Goal: Find specific page/section: Find specific page/section

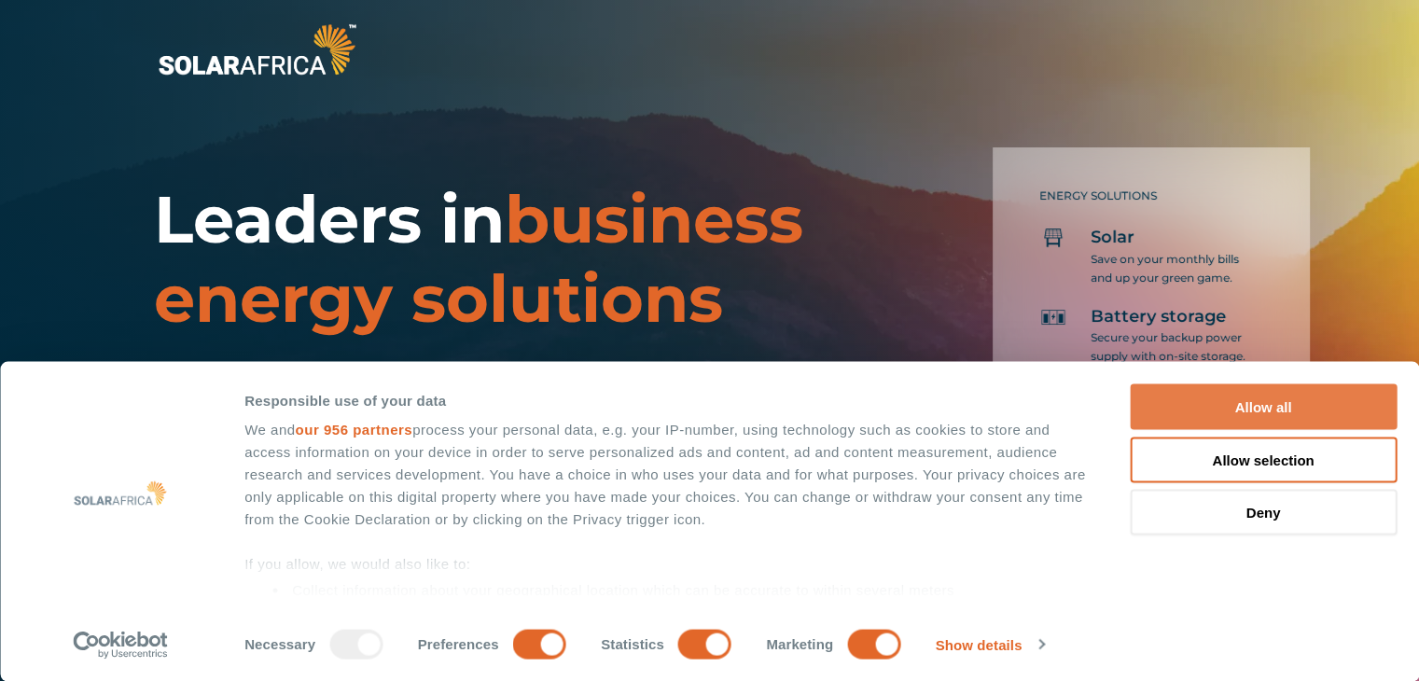
click at [1348, 411] on button "Allow all" at bounding box center [1263, 407] width 267 height 46
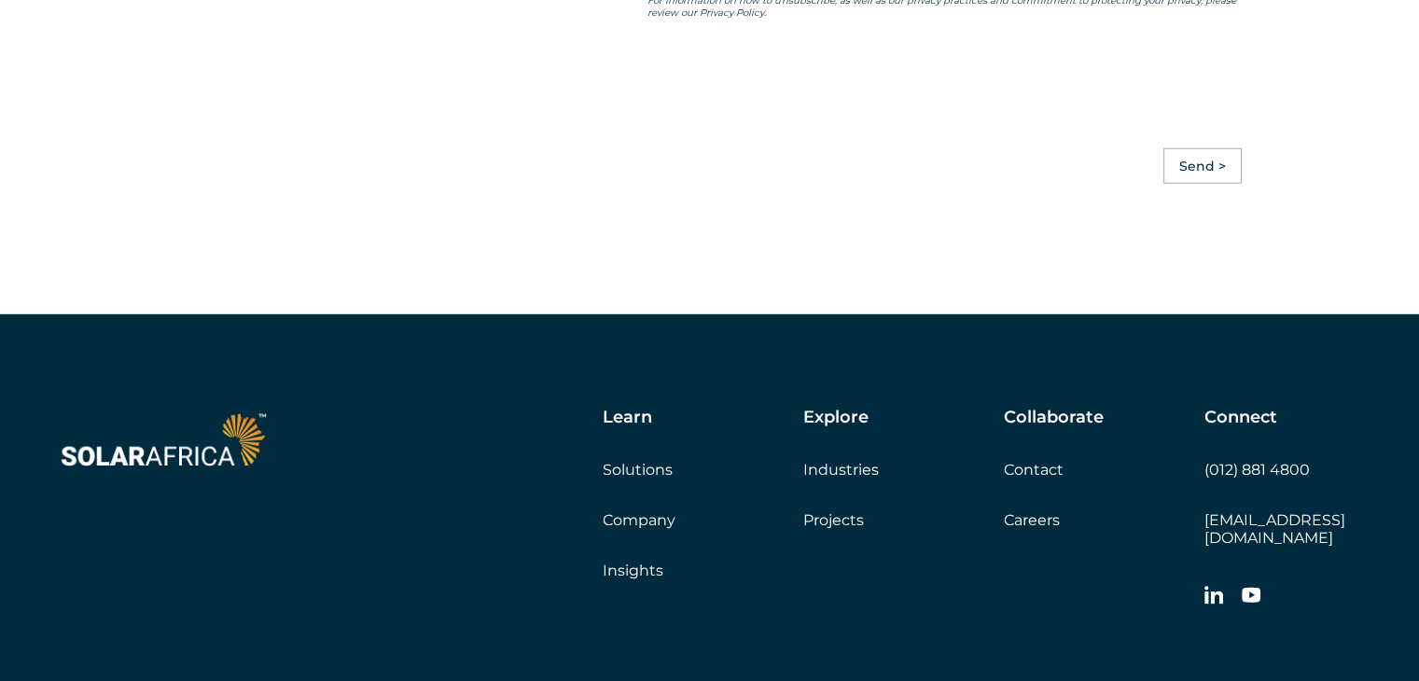
scroll to position [5168, 0]
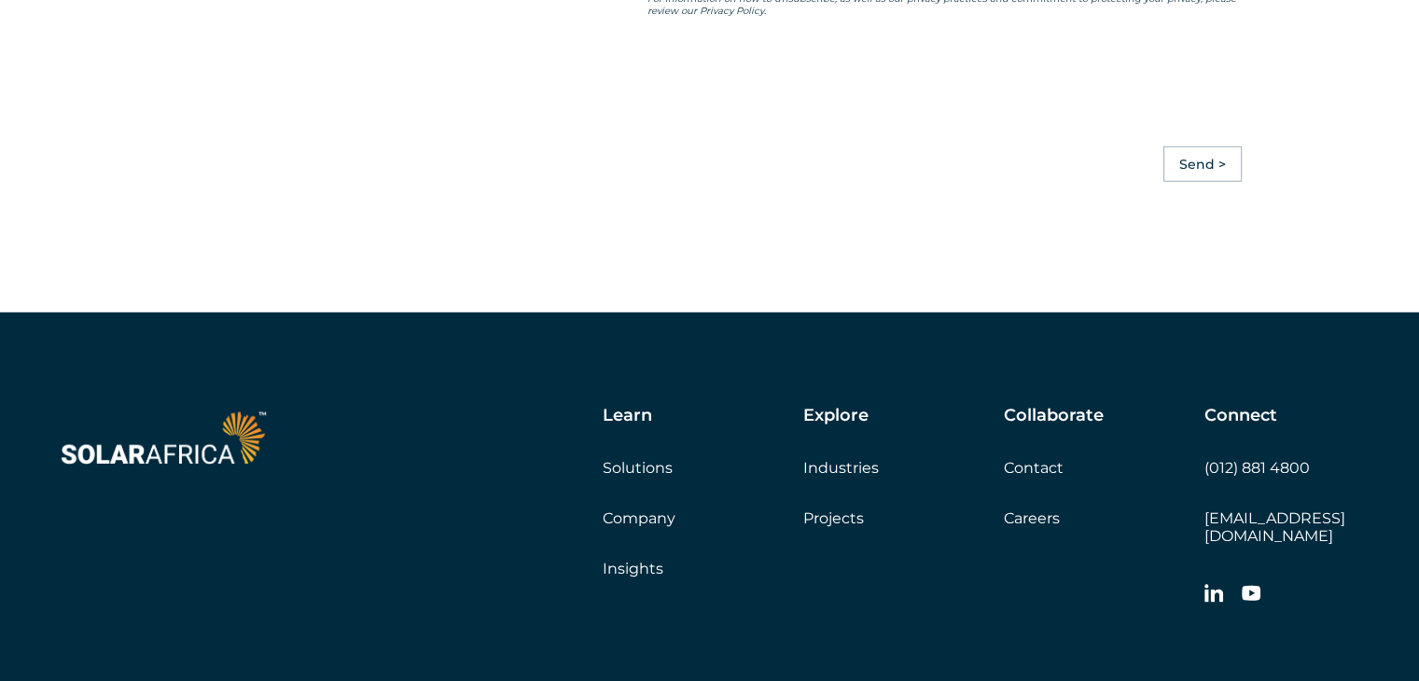
click at [850, 527] on link "Projects" at bounding box center [834, 519] width 61 height 18
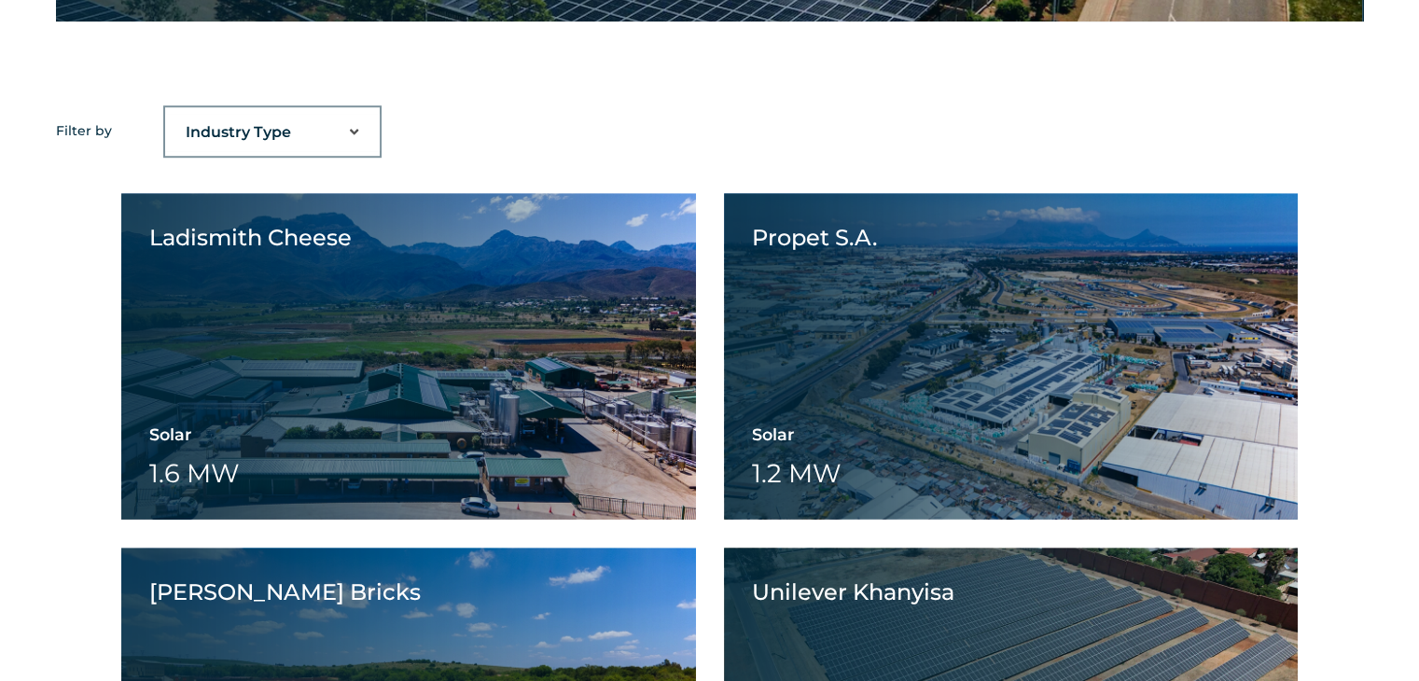
scroll to position [1241, 0]
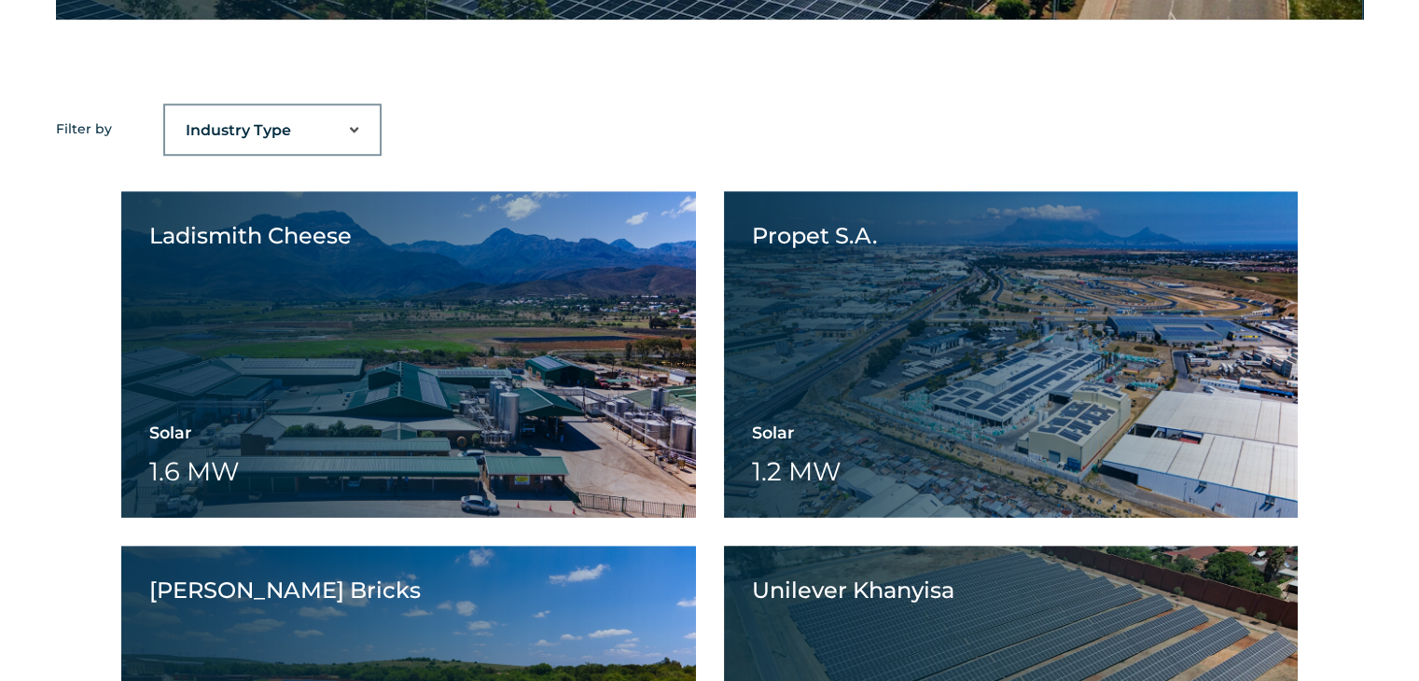
click at [351, 134] on select "Industry Type Agriculture Automotive Corporate Parks FMCG Food Processing Hospi…" at bounding box center [272, 130] width 215 height 37
click at [355, 124] on select "Industry Type Agriculture Automotive Corporate Parks FMCG Food Processing Hospi…" at bounding box center [272, 130] width 215 height 37
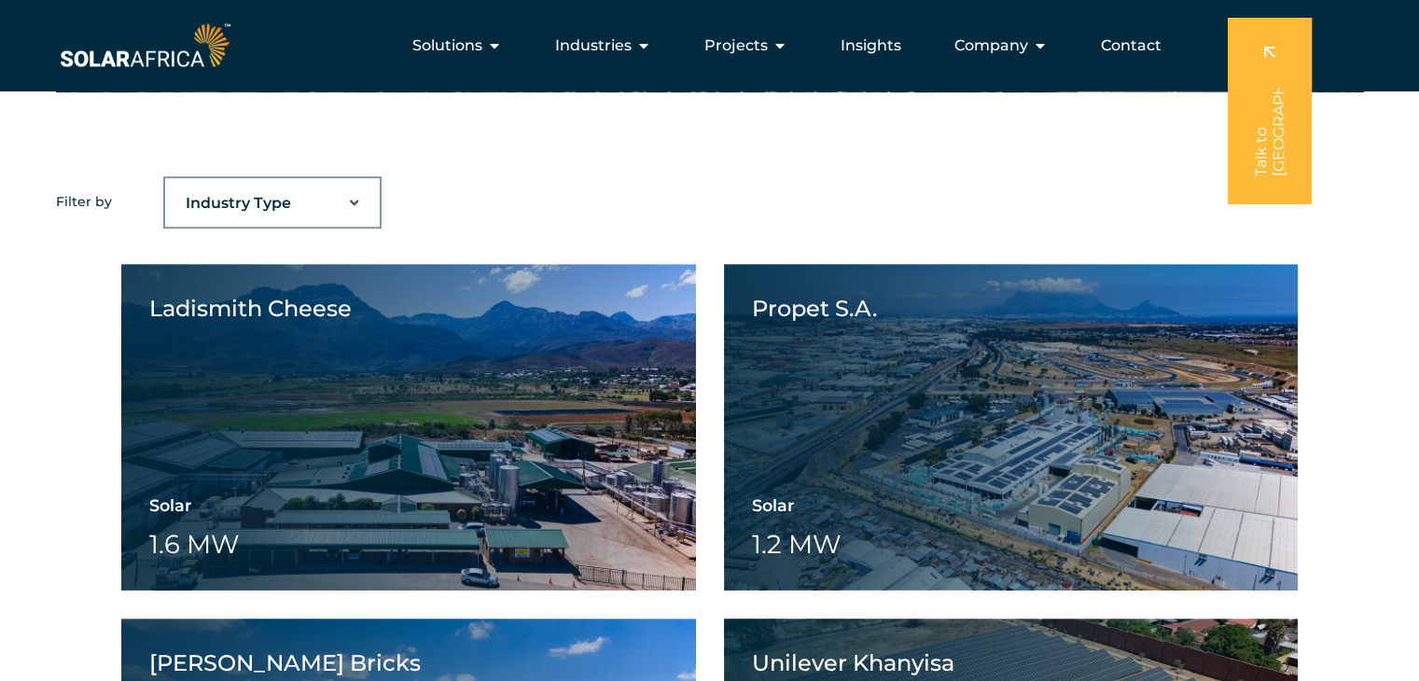
scroll to position [1168, 0]
click at [347, 206] on select "Industry Type Agriculture Automotive Corporate Parks FMCG Food Processing Hospi…" at bounding box center [272, 203] width 215 height 37
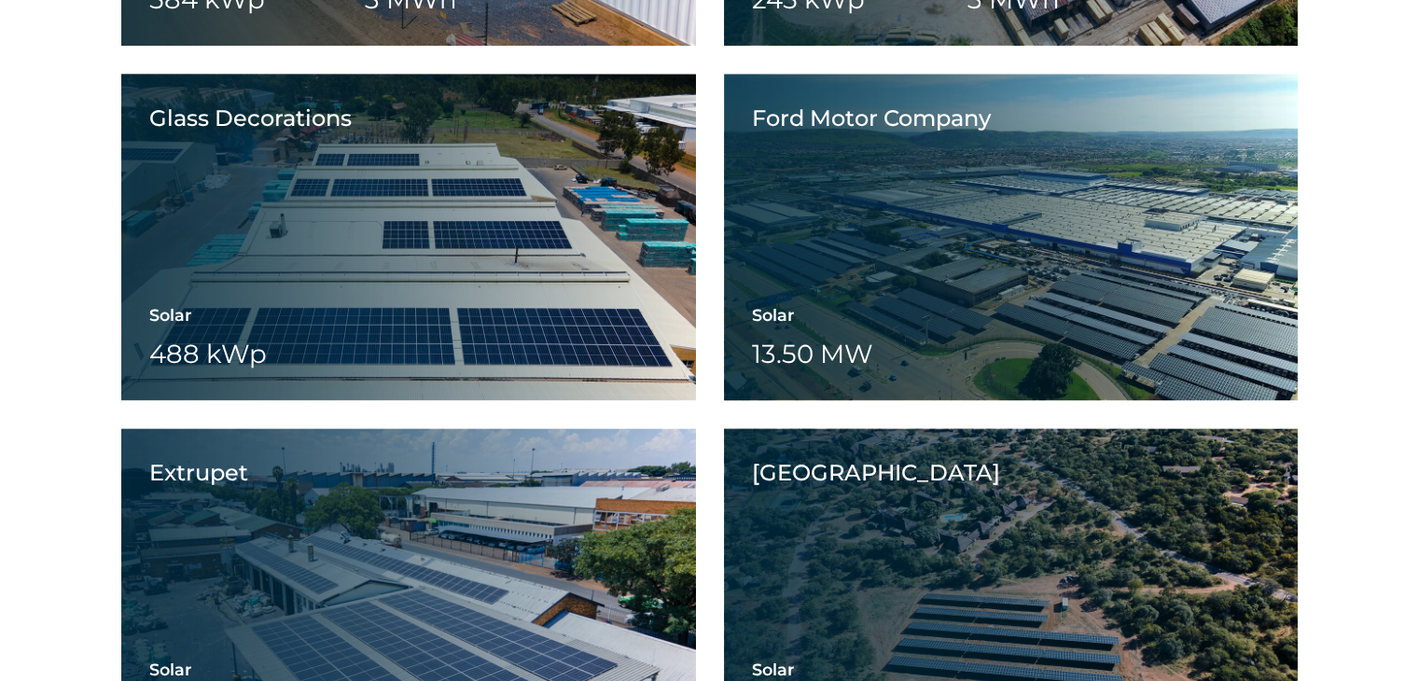
scroll to position [2404, 0]
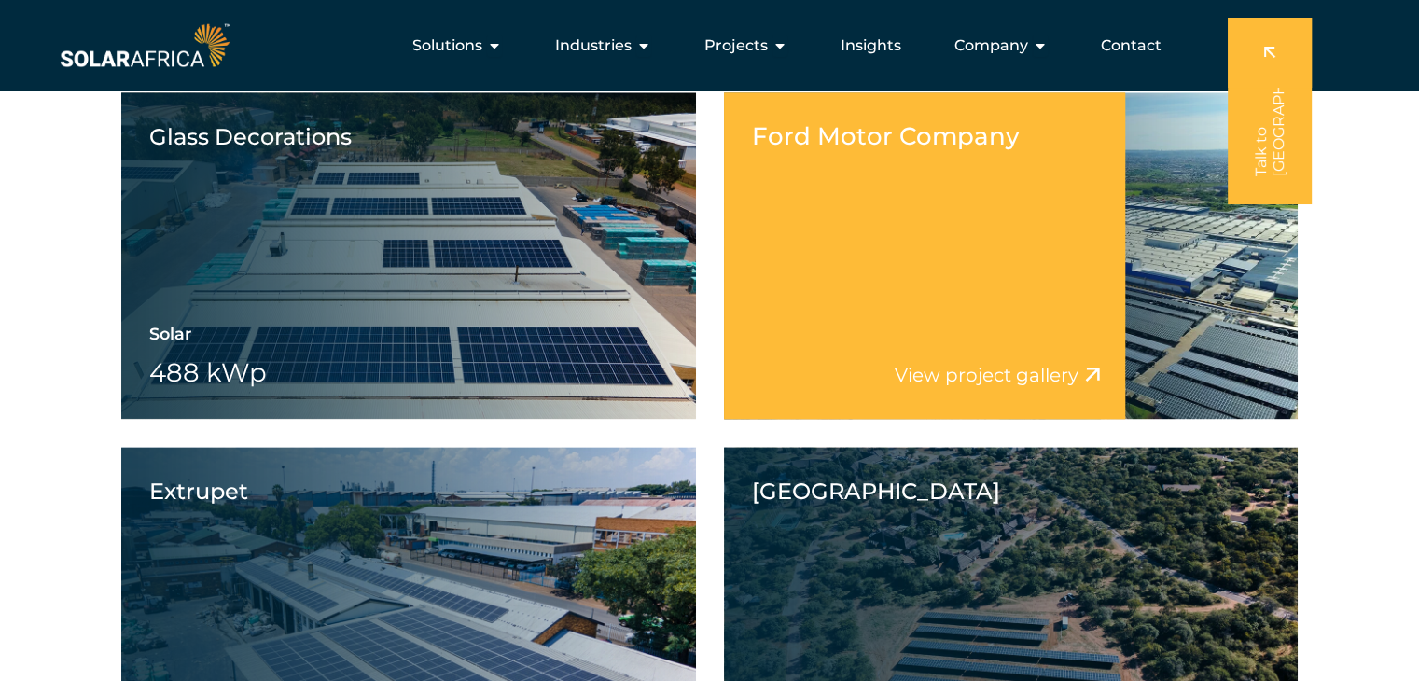
click at [879, 250] on div "Ford Motor Company View project video View project gallery" at bounding box center [925, 255] width 402 height 327
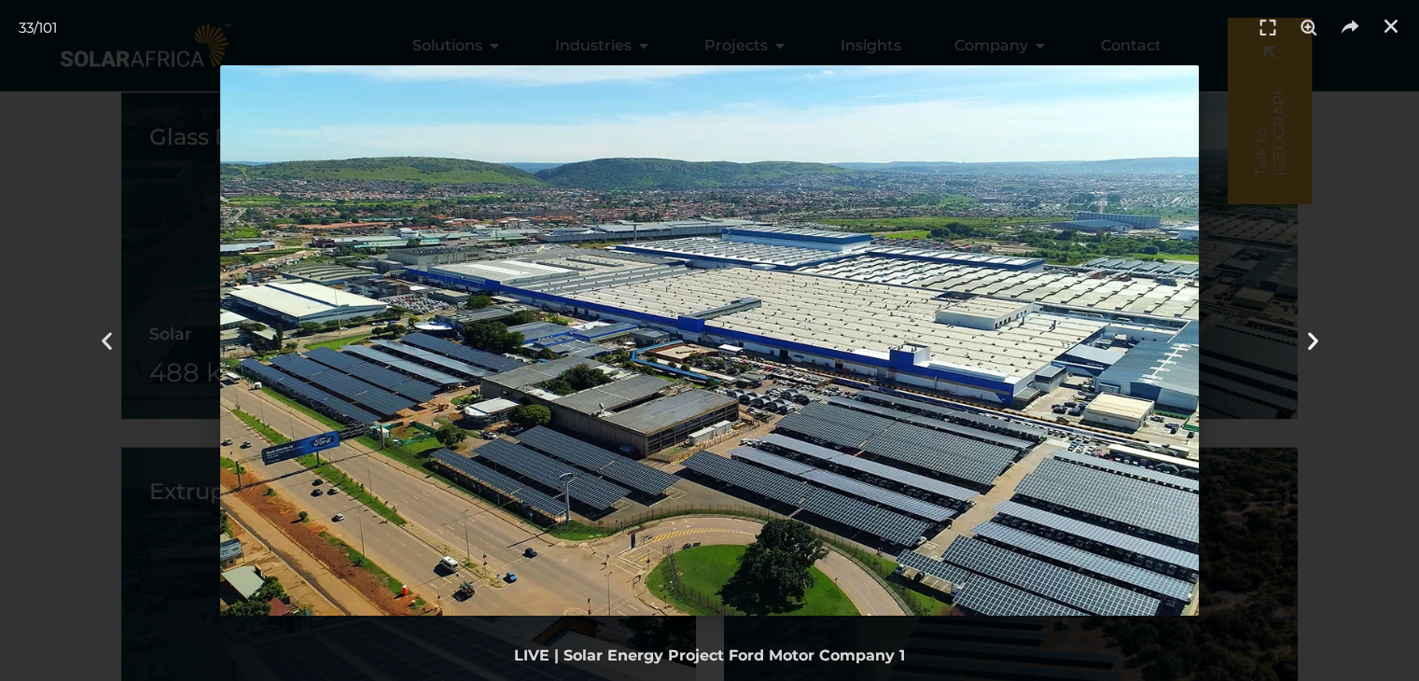
click at [1311, 337] on icon "Next slide" at bounding box center [1312, 340] width 23 height 23
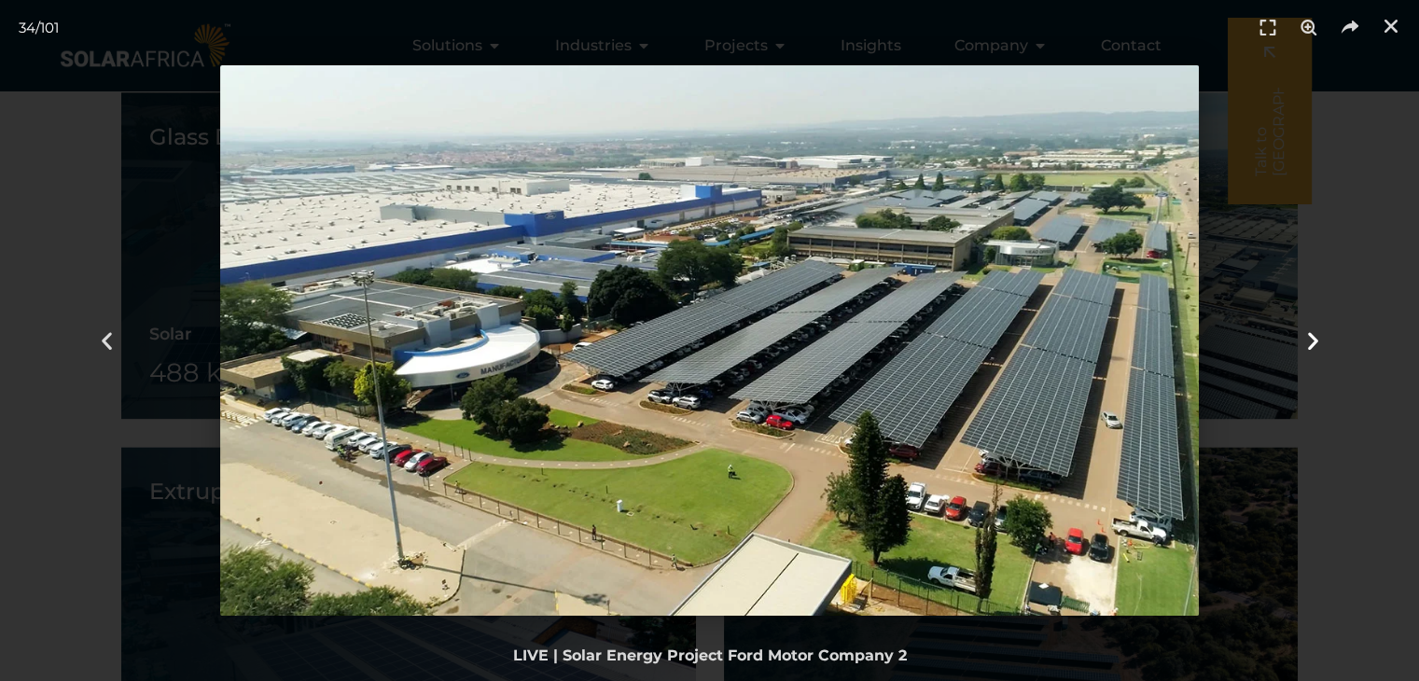
click at [1253, 332] on div "Next" at bounding box center [1313, 340] width 213 height 681
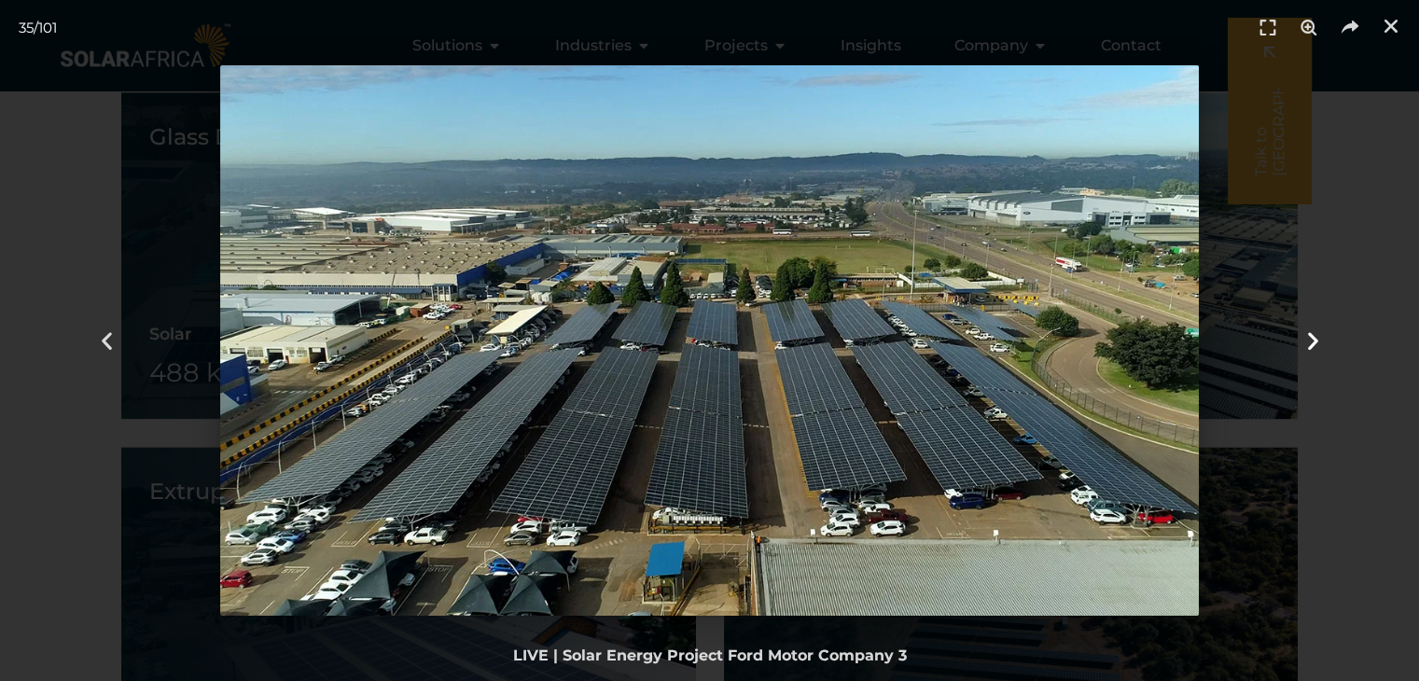
click at [1303, 330] on icon "Next slide" at bounding box center [1312, 340] width 23 height 23
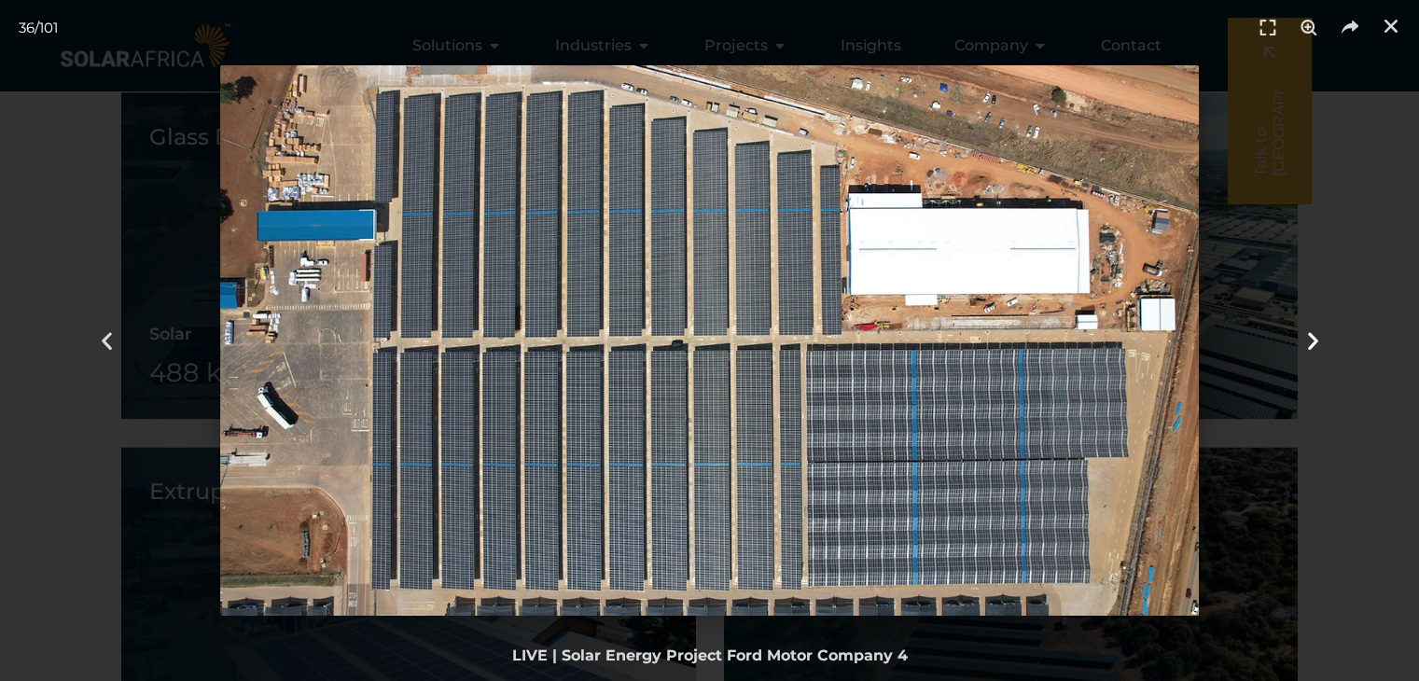
click at [1303, 330] on icon "Next slide" at bounding box center [1312, 340] width 23 height 23
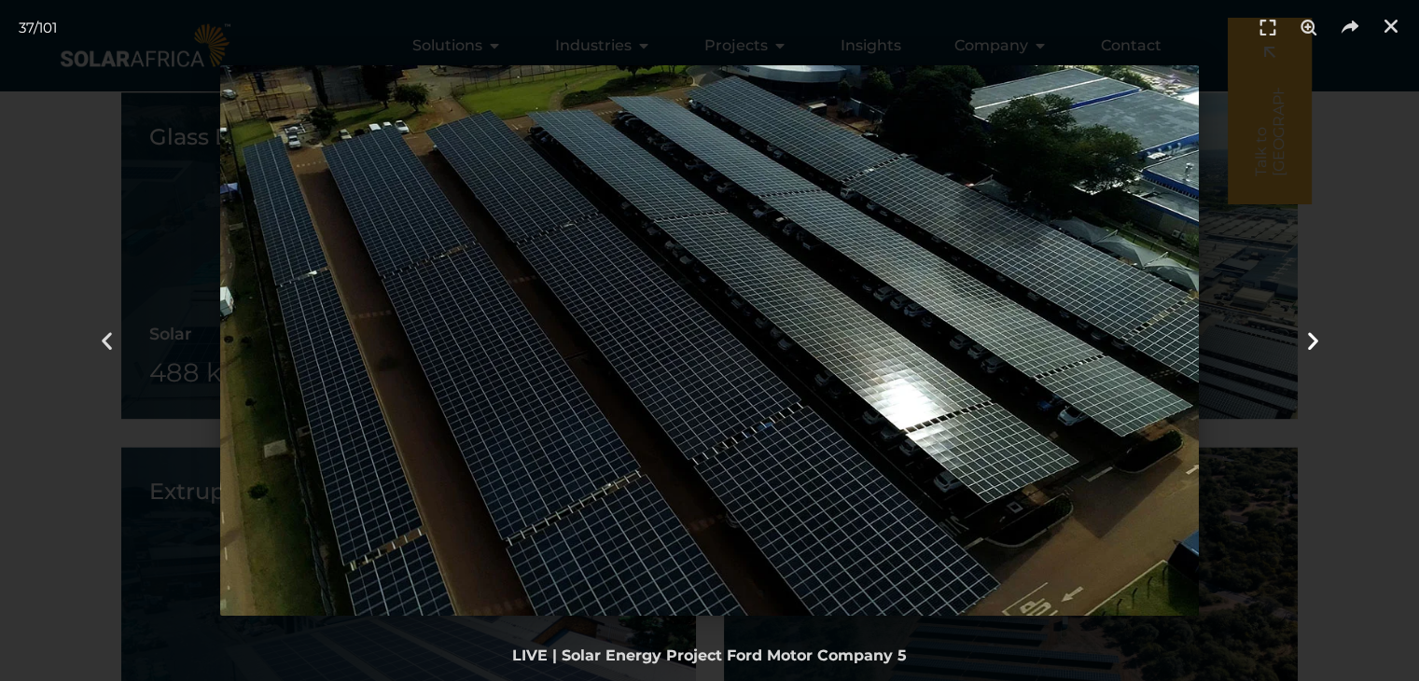
click at [1303, 330] on icon "Next slide" at bounding box center [1312, 340] width 23 height 23
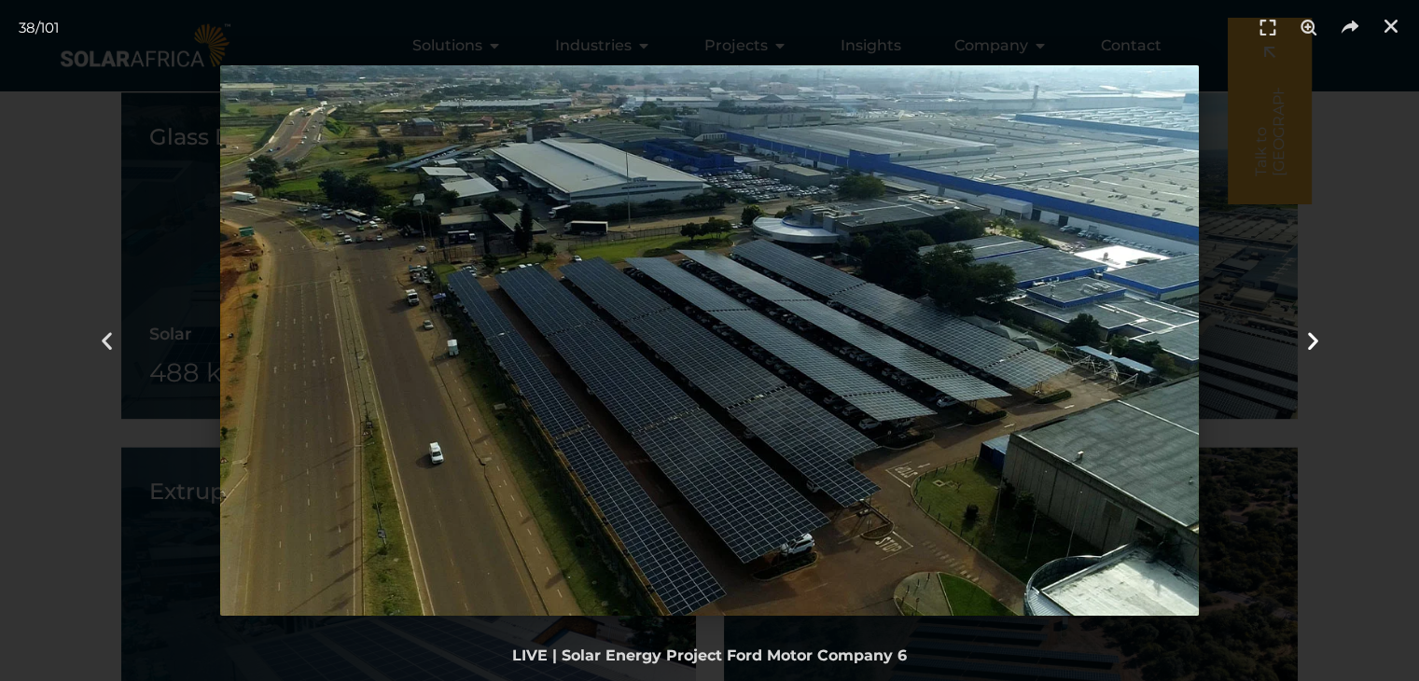
click at [1303, 330] on icon "Next slide" at bounding box center [1312, 340] width 23 height 23
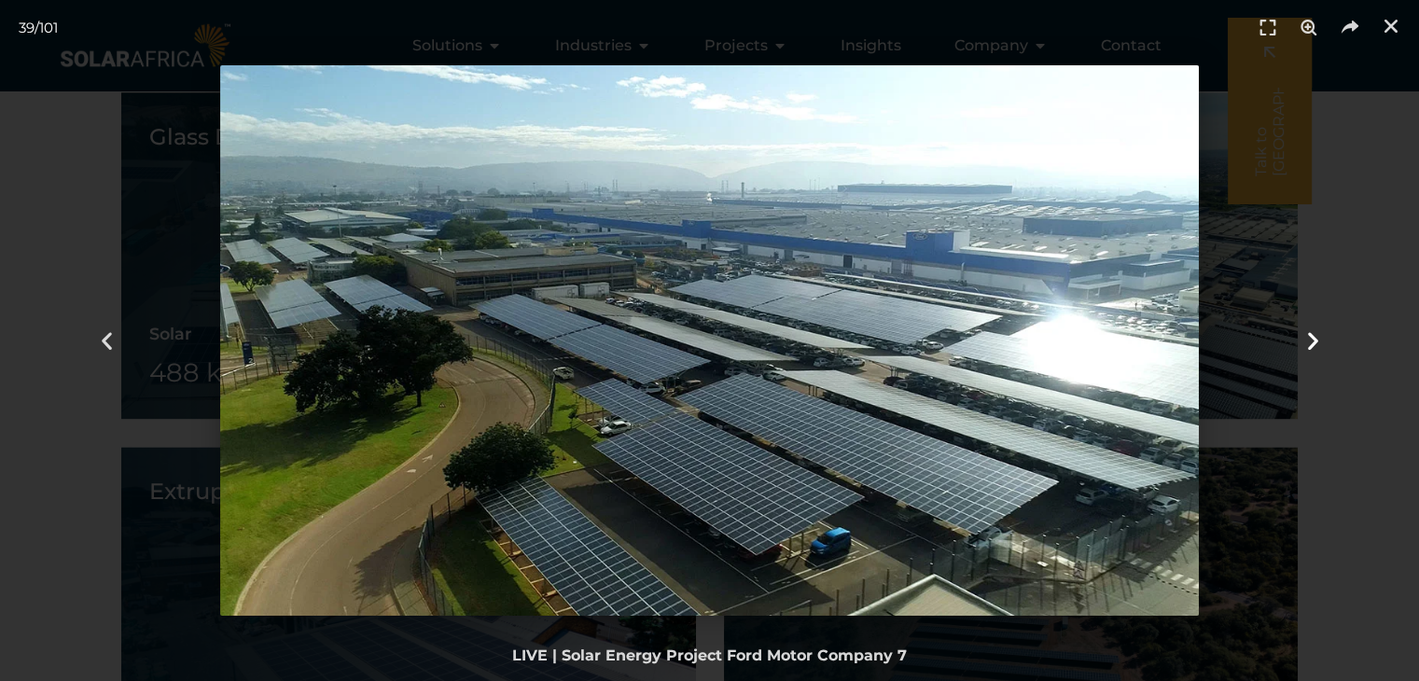
click at [1303, 330] on icon "Next slide" at bounding box center [1312, 340] width 23 height 23
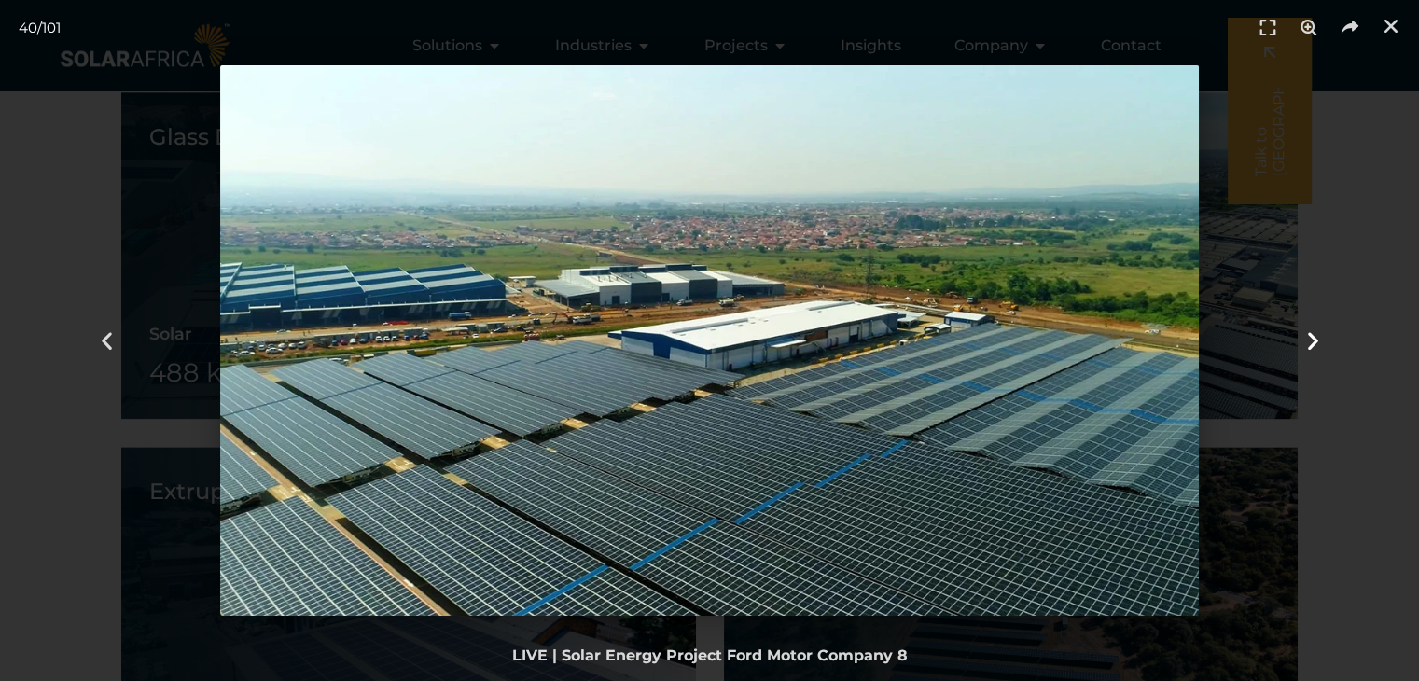
click at [1303, 330] on icon "Next slide" at bounding box center [1312, 340] width 23 height 23
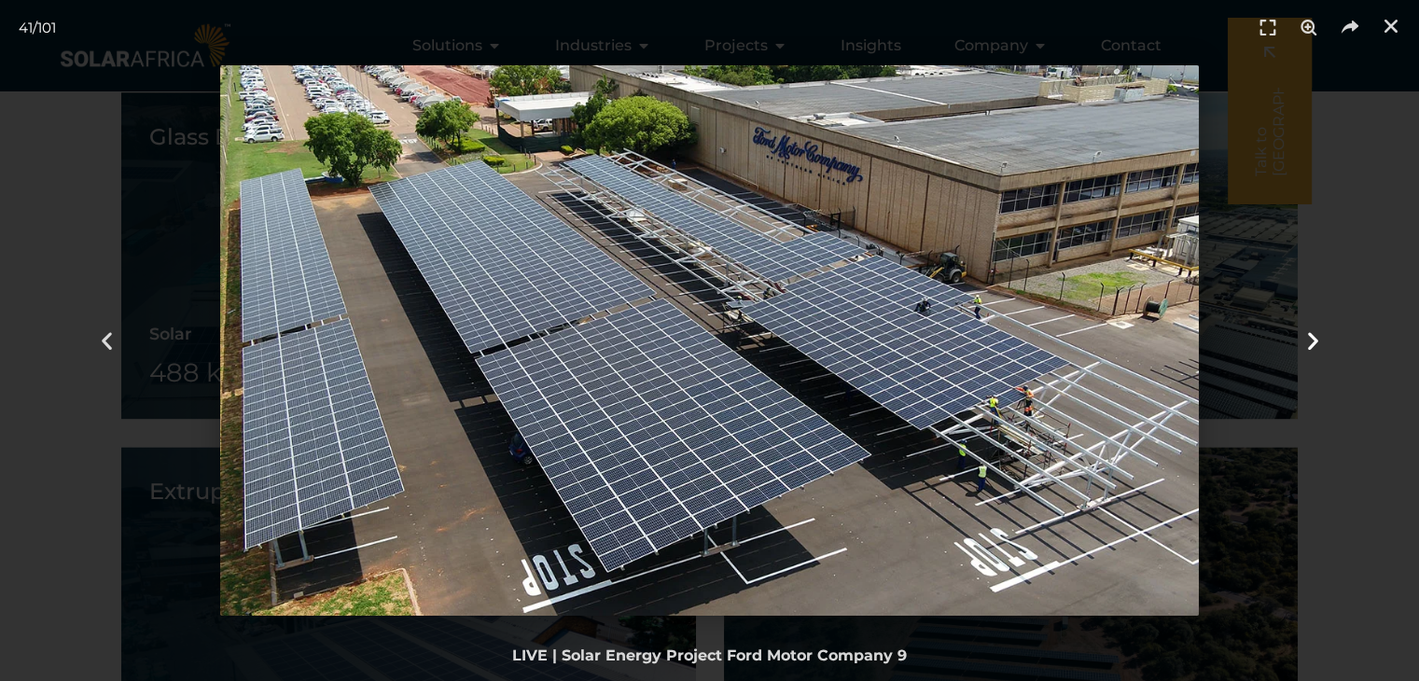
click at [1303, 330] on icon "Next slide" at bounding box center [1312, 340] width 23 height 23
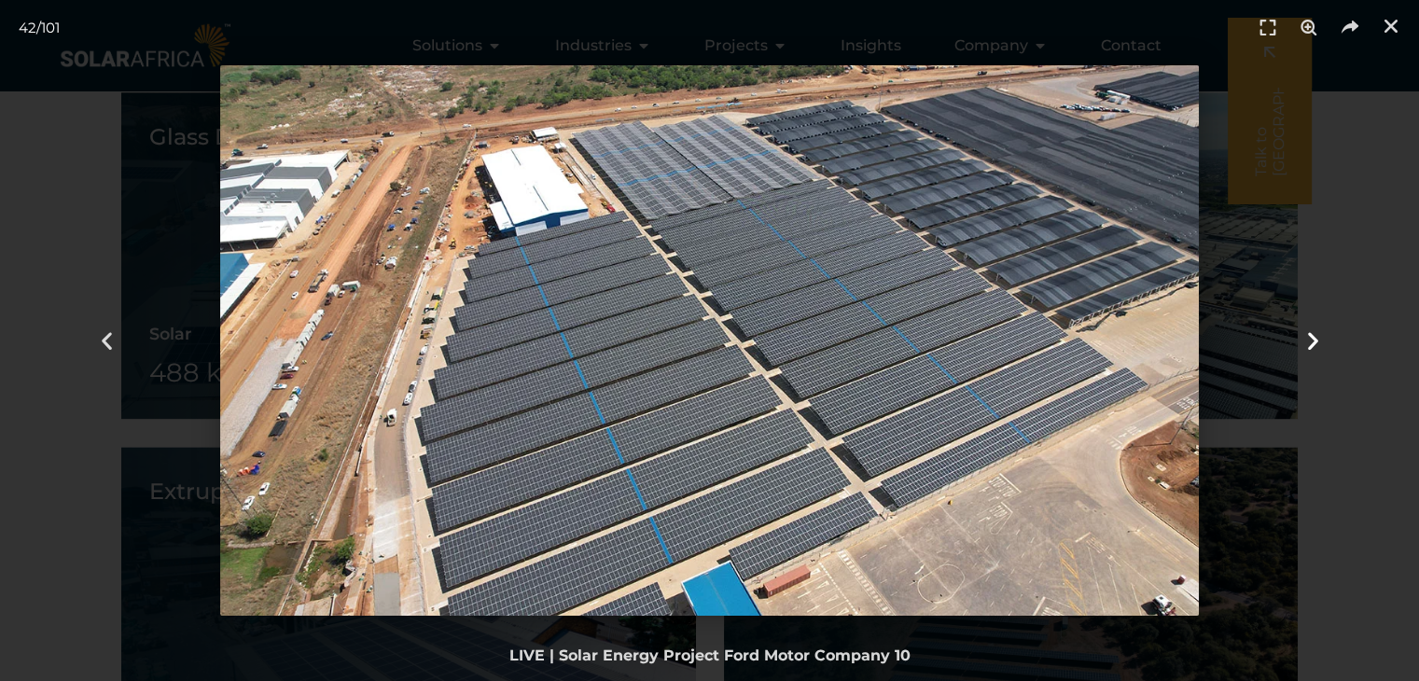
click at [1303, 330] on icon "Next slide" at bounding box center [1312, 340] width 23 height 23
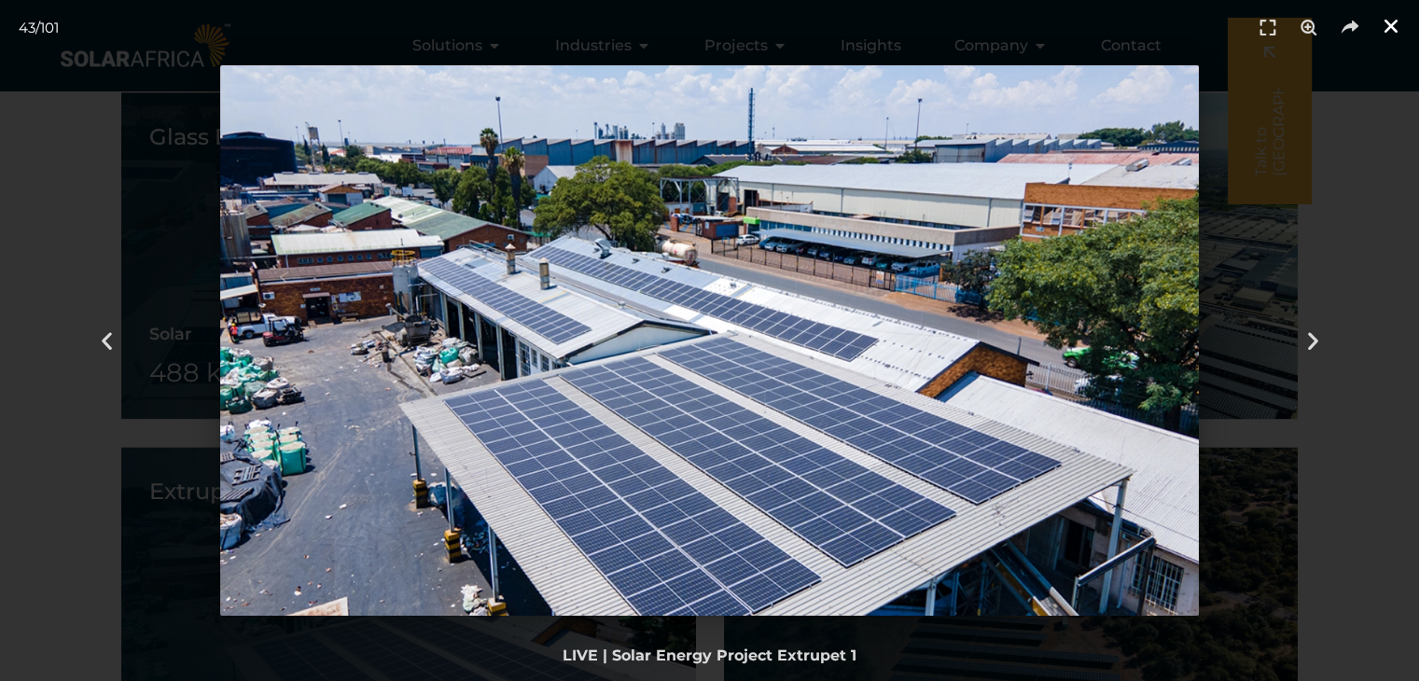
click at [1390, 20] on icon "Close (Esc)" at bounding box center [1391, 26] width 19 height 19
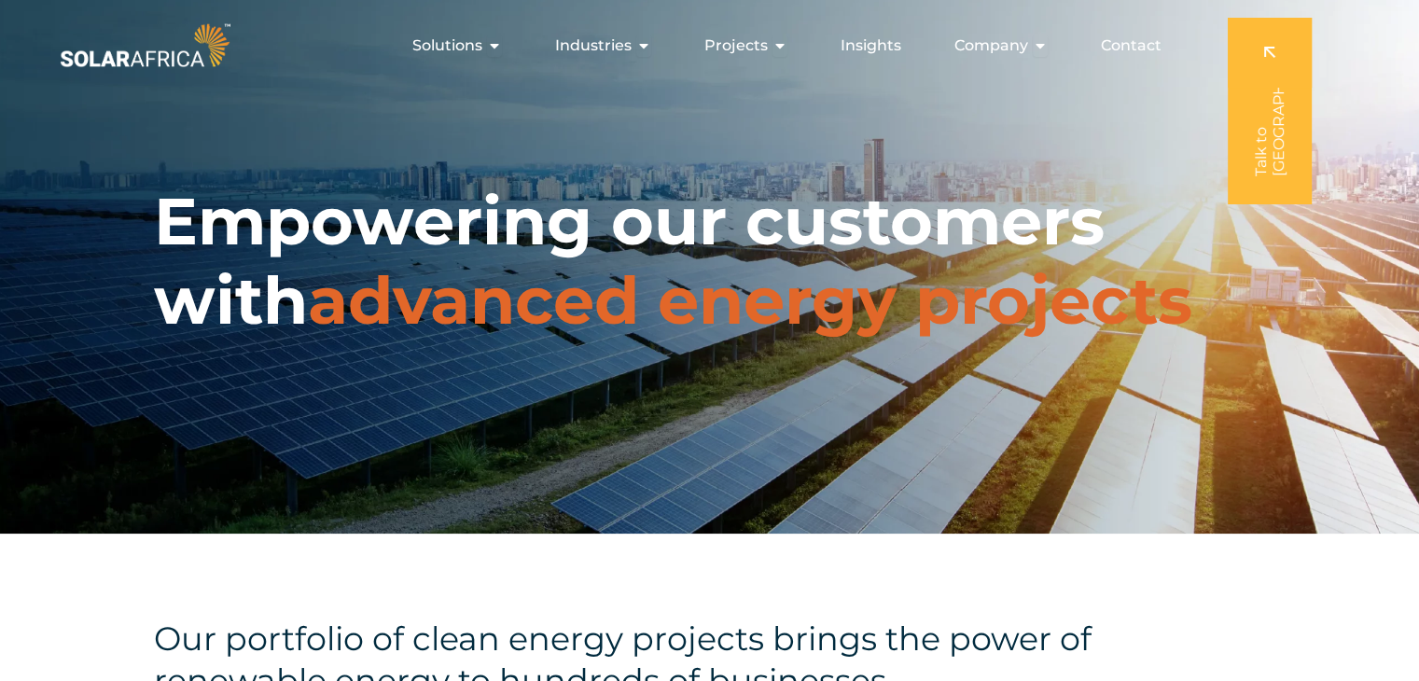
scroll to position [0, 0]
